Goal: Information Seeking & Learning: Learn about a topic

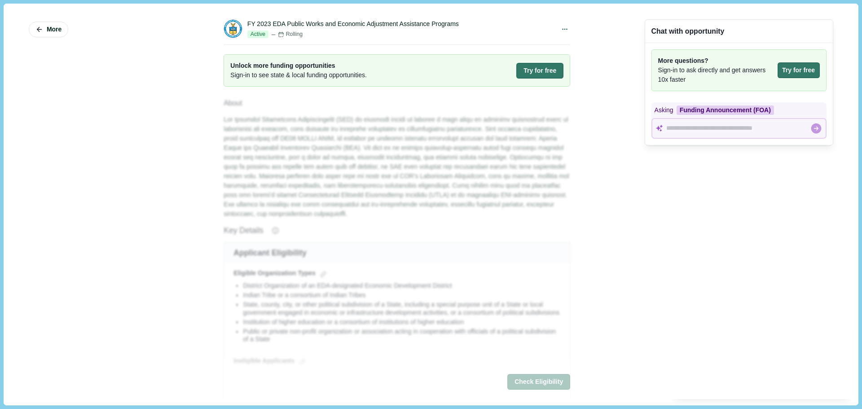
click at [573, 225] on div "More FY 2023 EDA Public Works and Economic Adjustment Assistance Programs Activ…" at bounding box center [431, 204] width 842 height 389
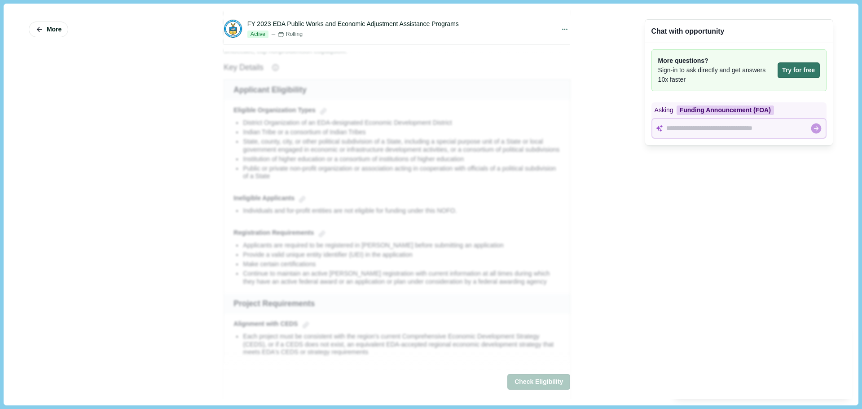
scroll to position [180, 0]
